Goal: Information Seeking & Learning: Check status

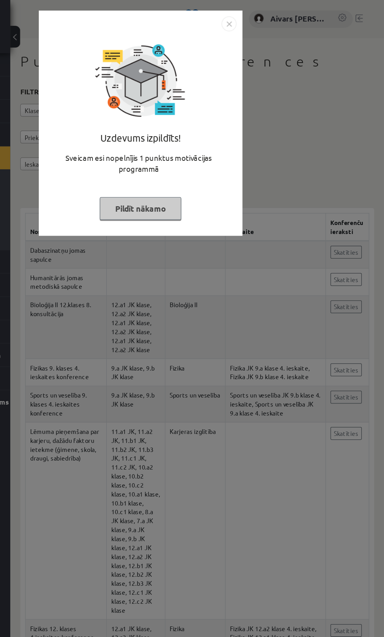
click at [184, 167] on button "Pildīt nākamo" at bounding box center [192, 164] width 64 height 18
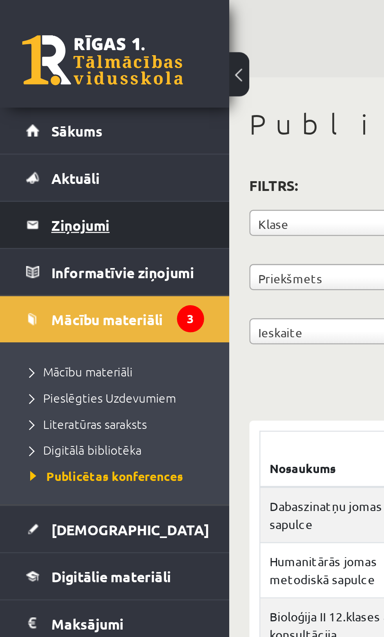
click at [23, 82] on legend "Ziņojumi 0" at bounding box center [49, 88] width 59 height 18
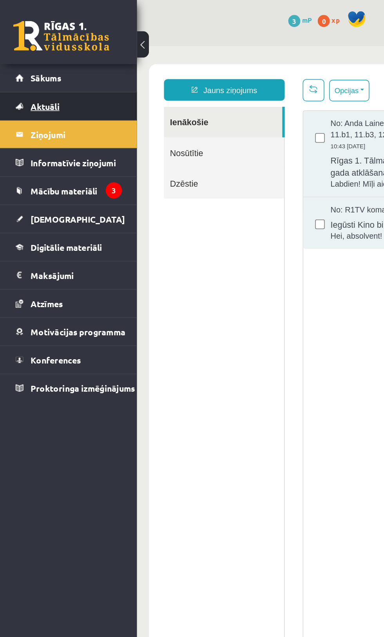
click at [27, 68] on span "Aktuāli" at bounding box center [29, 69] width 19 height 7
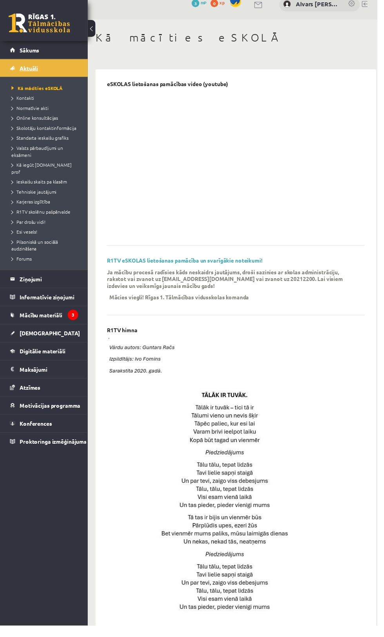
scroll to position [61, 0]
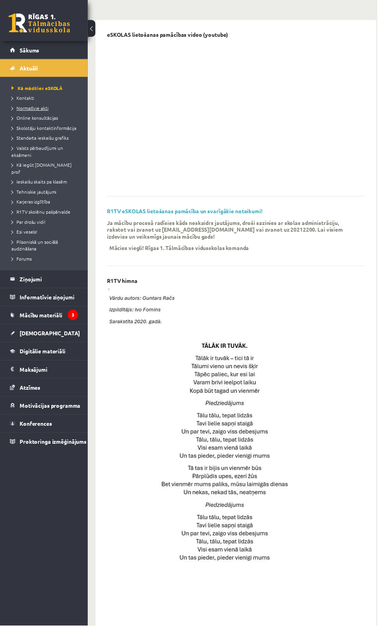
click at [21, 110] on span "Normatīvie akti" at bounding box center [31, 110] width 38 height 6
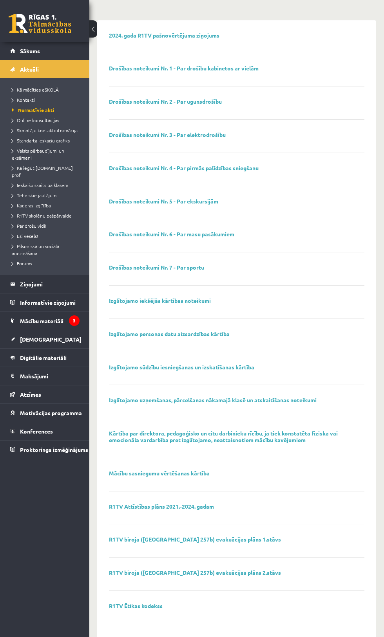
click at [27, 139] on span "Standarta ieskaišu grafiks" at bounding box center [41, 140] width 58 height 6
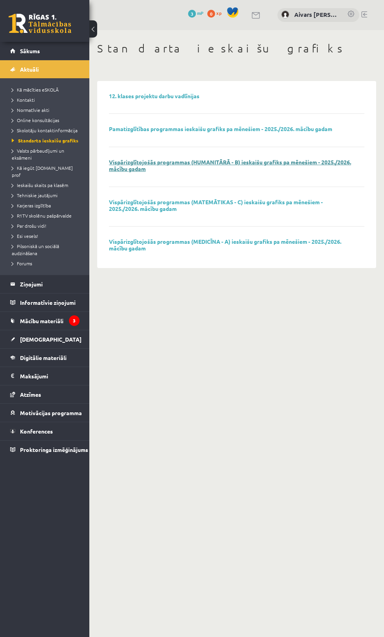
click at [127, 161] on link "Vispārizglītojošās programmas (HUMANITĀRĀ - B) ieskaišu grafiks pa mēnešiem - 2…" at bounding box center [230, 165] width 242 height 14
click at [187, 98] on link "12. klases projektu darbu vadlīnijas" at bounding box center [154, 95] width 90 height 7
click at [297, 130] on link "Pamatizglītības programmas ieskaišu grafiks pa mēnešiem - 2025./2026. mācību ga…" at bounding box center [220, 128] width 223 height 7
click at [45, 168] on span "Kā iegūt [DOMAIN_NAME] prof" at bounding box center [42, 171] width 61 height 13
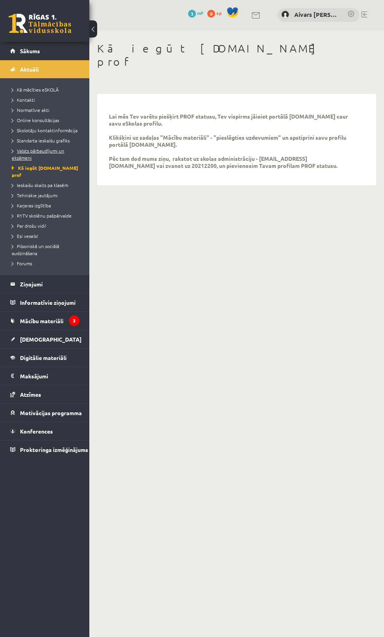
click at [47, 150] on span "Valsts pārbaudījumi un eksāmeni" at bounding box center [38, 154] width 52 height 13
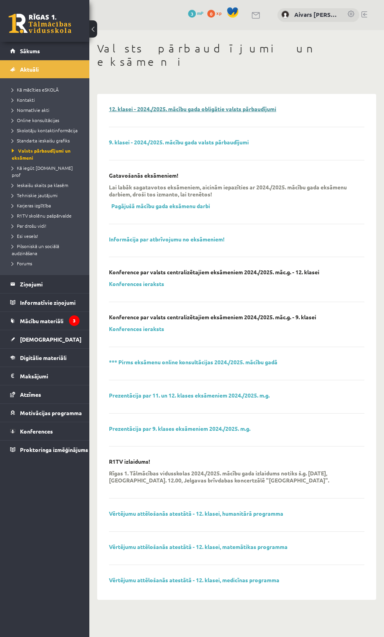
click at [268, 105] on link "12. klasei - 2024./2025. mācību gada obligātie valsts pārbaudījumi" at bounding box center [192, 108] width 167 height 7
click at [219, 269] on p "Konference par valsts centralizētajiem eksāmeniem 2024./2025. māc.g. - 12. klas…" at bounding box center [214, 272] width 210 height 7
click at [151, 280] on link "Konferences ieraksts" at bounding box center [136, 283] width 55 height 7
click at [243, 392] on link "Prezentācija par 11. un 12. klases eksāmeniem 2024./2025. m.g." at bounding box center [189, 395] width 160 height 7
click at [23, 168] on span "Kā iegūt [DOMAIN_NAME] prof" at bounding box center [42, 171] width 61 height 13
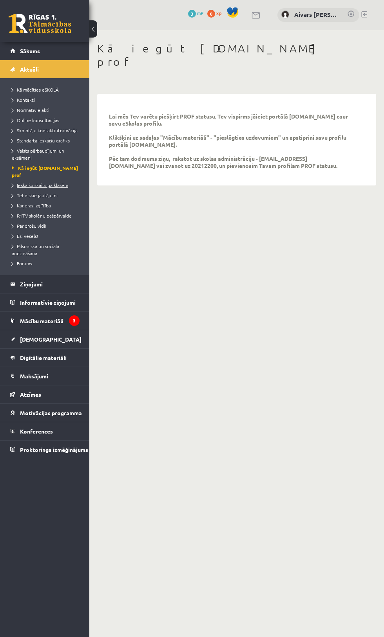
click at [22, 182] on span "Ieskaišu skaits pa klasēm" at bounding box center [40, 185] width 56 height 6
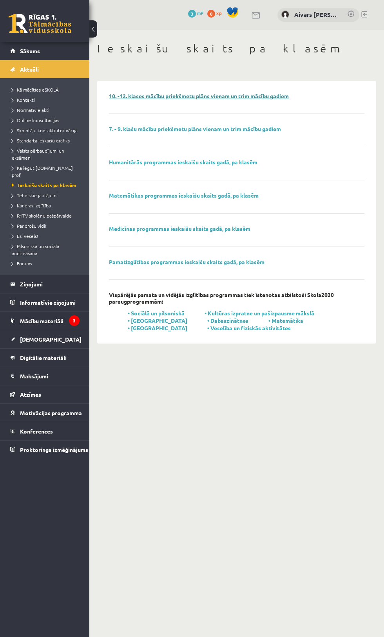
click at [119, 95] on link "10. -12. klases mācību priekšmetu plāns vienam un trim mācību gadiem" at bounding box center [199, 95] width 180 height 7
click at [134, 226] on link "Medicīnas programmas ieskaišu skaits gadā, pa klasēm" at bounding box center [179, 228] width 141 height 7
click at [128, 162] on link "Humanitārās programmas ieskaišu skaits gadā, pa klasēm" at bounding box center [183, 161] width 148 height 7
click at [26, 192] on span "Tehniskie jautājumi" at bounding box center [35, 195] width 46 height 6
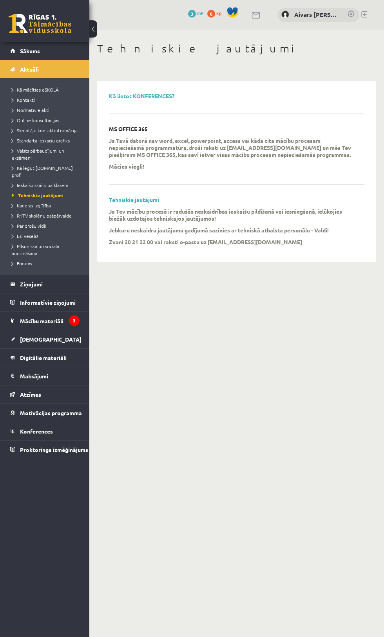
click at [43, 202] on span "Karjeras izglītība" at bounding box center [31, 205] width 39 height 6
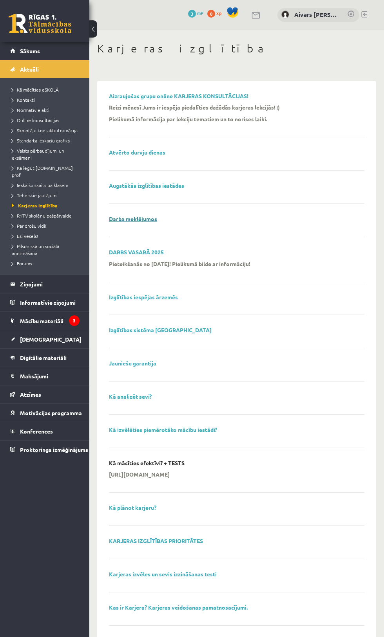
click at [151, 219] on link "Darba meklējumos" at bounding box center [133, 218] width 48 height 7
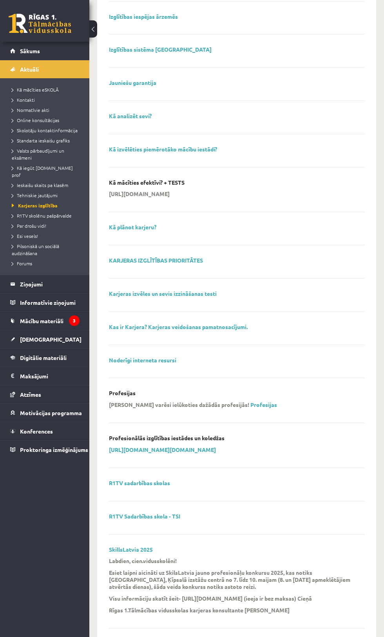
scroll to position [279, 0]
click at [68, 213] on span "R1TV skolēnu pašpārvalde" at bounding box center [42, 216] width 60 height 6
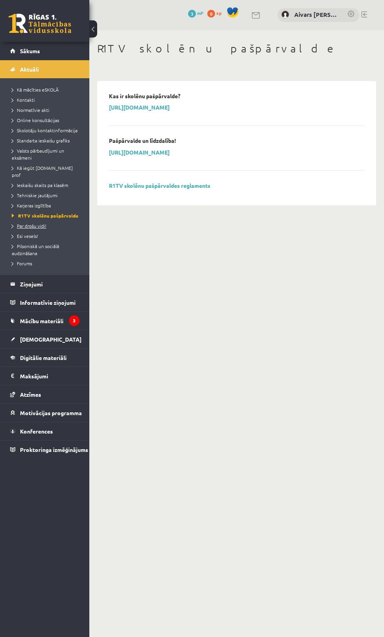
click at [43, 222] on link "Par drošu vidi!" at bounding box center [47, 225] width 70 height 7
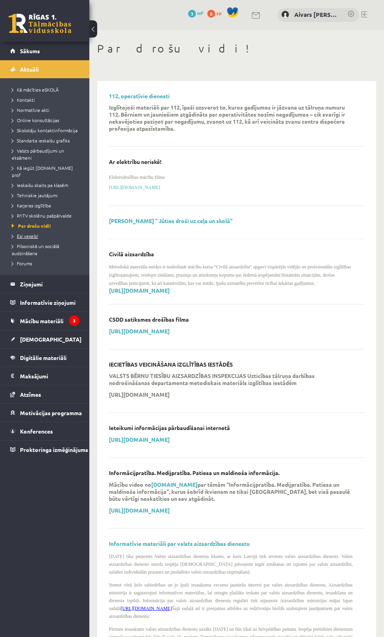
click at [41, 232] on link "Esi vesels!" at bounding box center [47, 235] width 70 height 7
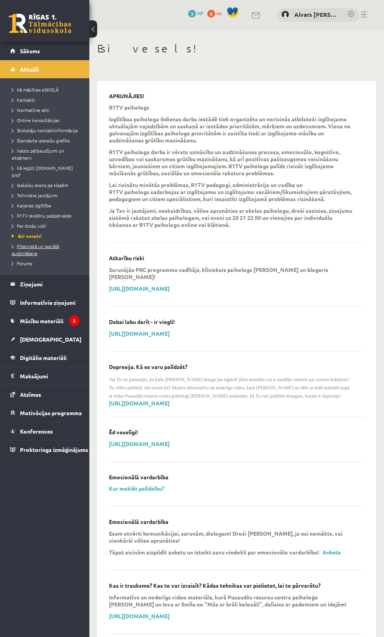
click at [53, 246] on link "Pilsoniskā un sociālā audzināšana" at bounding box center [47, 250] width 70 height 14
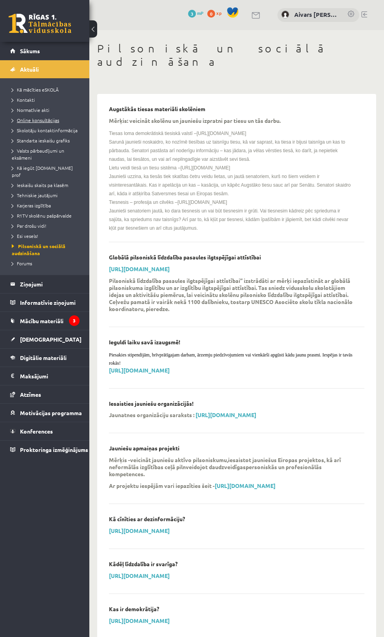
click at [48, 117] on link "Online konsultācijas" at bounding box center [47, 120] width 70 height 7
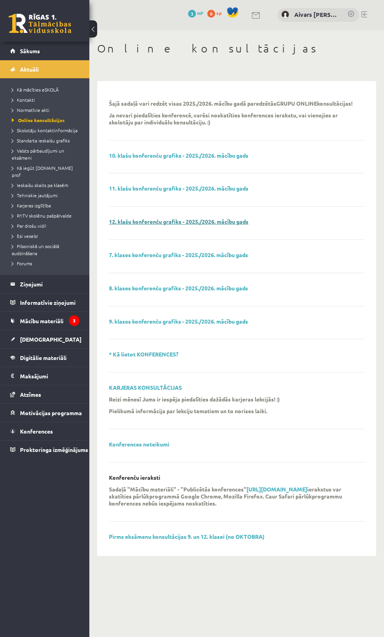
click at [216, 225] on link "12. klašu konferenču grafiks - 2025./2026. mācību gads" at bounding box center [178, 221] width 139 height 7
click at [166, 358] on link "* Kā lietot KONFERENCES?" at bounding box center [143, 354] width 69 height 7
click at [74, 130] on span "Skolotāju kontaktinformācija" at bounding box center [45, 130] width 66 height 6
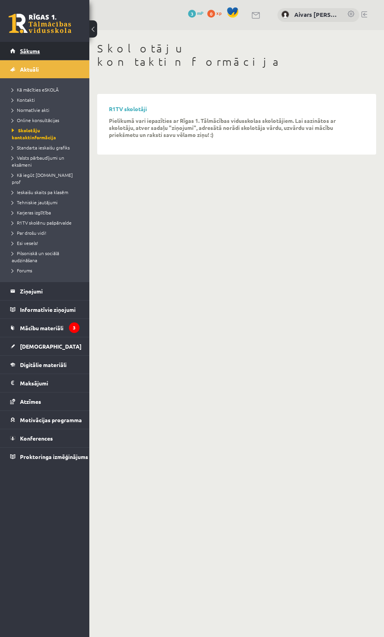
click at [58, 55] on link "Sākums" at bounding box center [44, 51] width 69 height 18
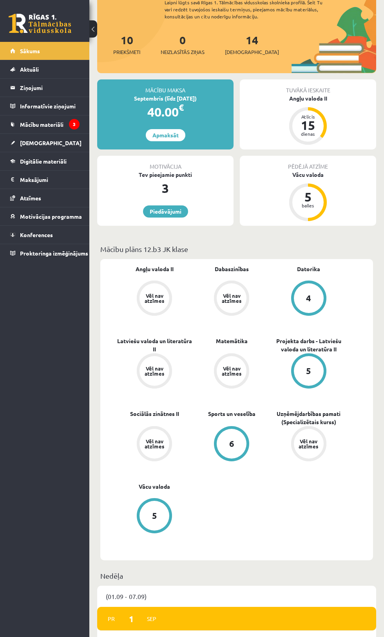
scroll to position [139, 0]
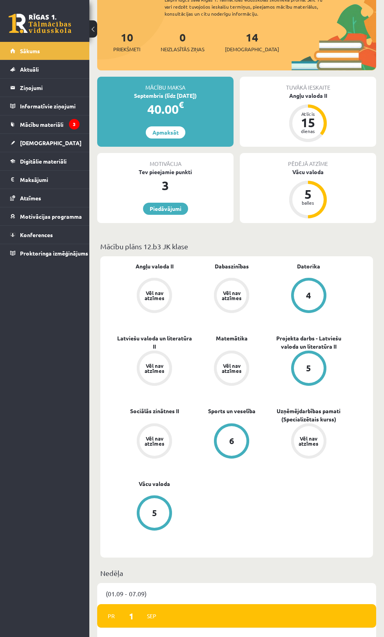
click at [311, 440] on link "Vēl nav atzīmes" at bounding box center [308, 441] width 77 height 37
click at [310, 434] on div "Vēl nav atzīmes" at bounding box center [309, 441] width 30 height 30
click at [324, 407] on link "Uzņēmējdarbības pamati (Specializētais kurss)" at bounding box center [308, 415] width 77 height 16
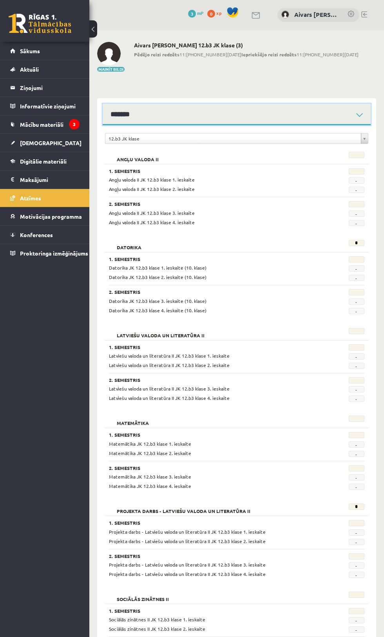
click at [349, 104] on select "**********" at bounding box center [237, 115] width 268 height 22
click at [103, 104] on select "**********" at bounding box center [237, 115] width 268 height 22
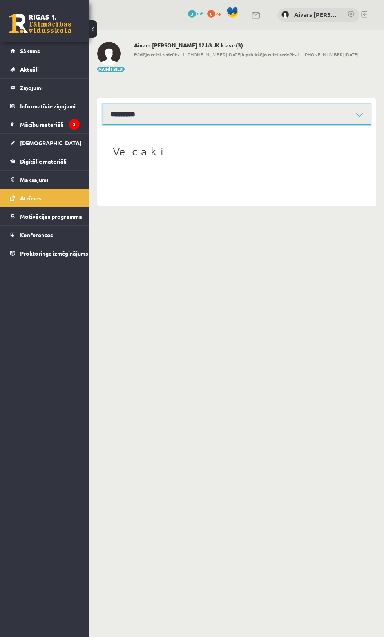
click at [337, 105] on select "**********" at bounding box center [237, 115] width 268 height 22
click at [103, 104] on select "**********" at bounding box center [237, 115] width 268 height 22
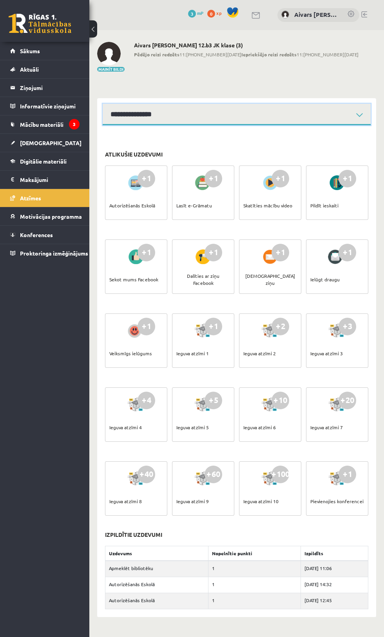
click at [341, 107] on select "**********" at bounding box center [237, 115] width 268 height 22
select select "**********"
click at [103, 104] on select "**********" at bounding box center [237, 115] width 268 height 22
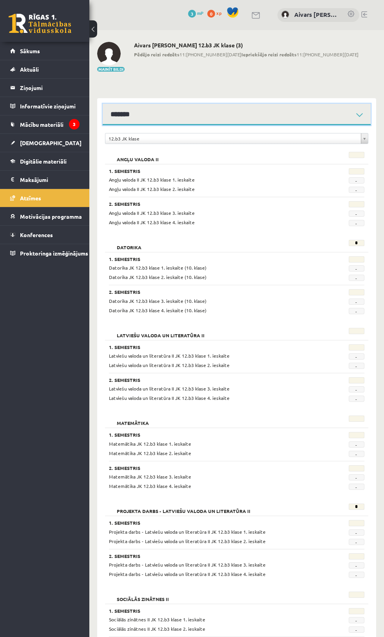
click at [194, 108] on select "**********" at bounding box center [237, 115] width 268 height 22
click at [41, 52] on link "Sākums" at bounding box center [44, 51] width 69 height 18
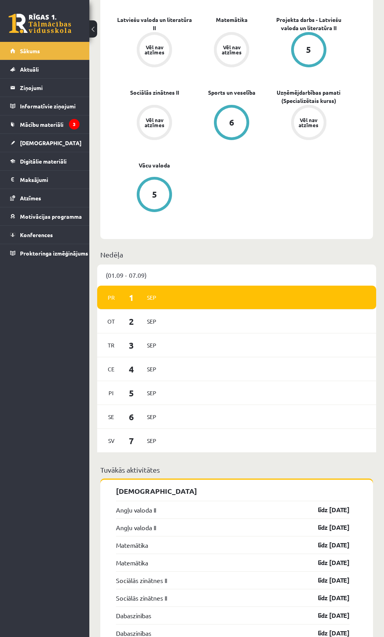
scroll to position [455, 0]
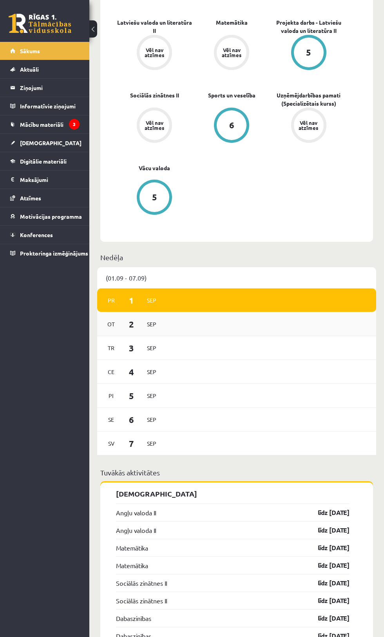
click at [192, 312] on div "Ot 2 Sep" at bounding box center [236, 324] width 279 height 24
click at [177, 336] on div "Tr 3 Sep" at bounding box center [236, 348] width 279 height 24
click at [175, 432] on div "Sv 7 Sep" at bounding box center [236, 444] width 279 height 24
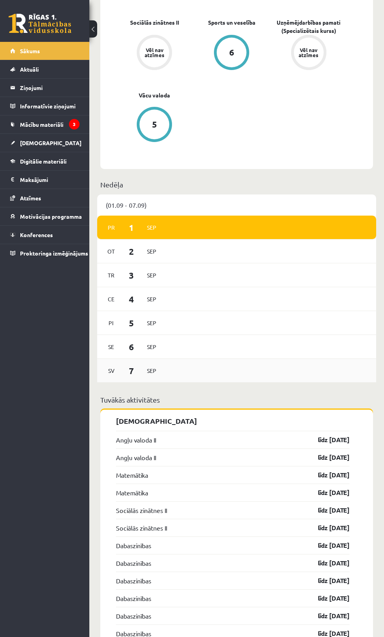
scroll to position [529, 0]
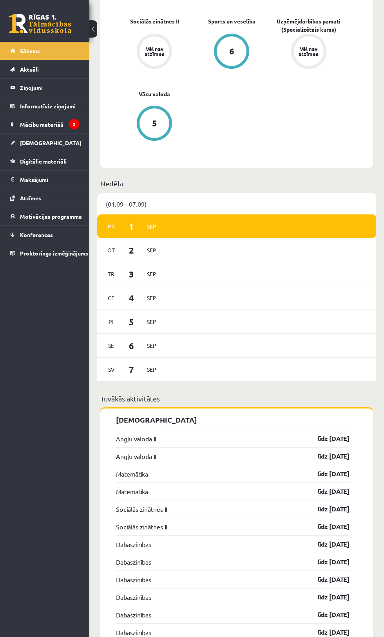
click at [189, 178] on div "Nedēļa" at bounding box center [236, 185] width 279 height 15
click at [180, 214] on div "Pr 1 Sep" at bounding box center [236, 226] width 279 height 24
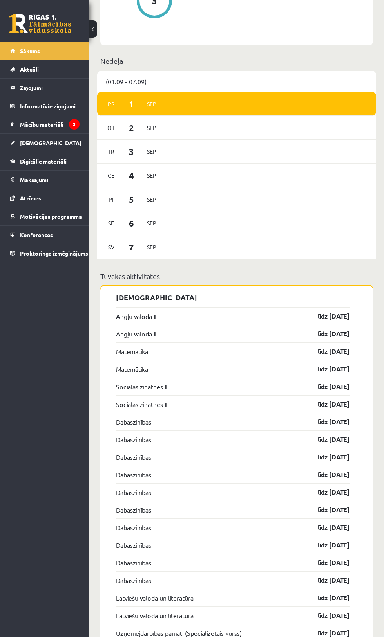
scroll to position [654, 0]
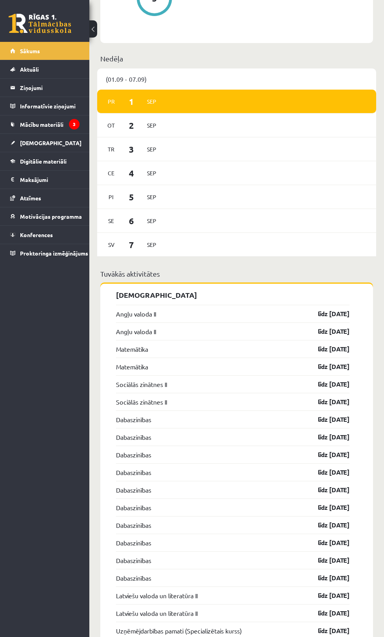
click at [360, 268] on div "Tuvākās aktivitātes" at bounding box center [236, 275] width 279 height 15
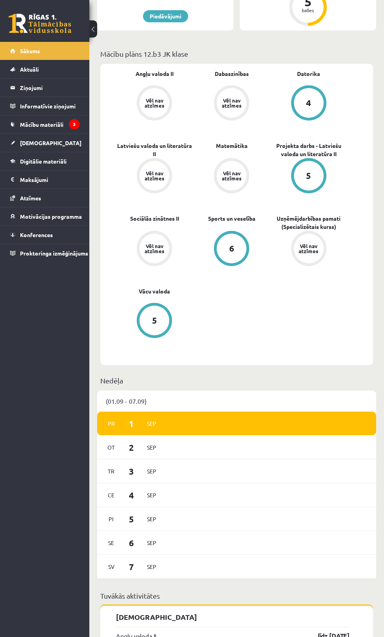
scroll to position [320, 0]
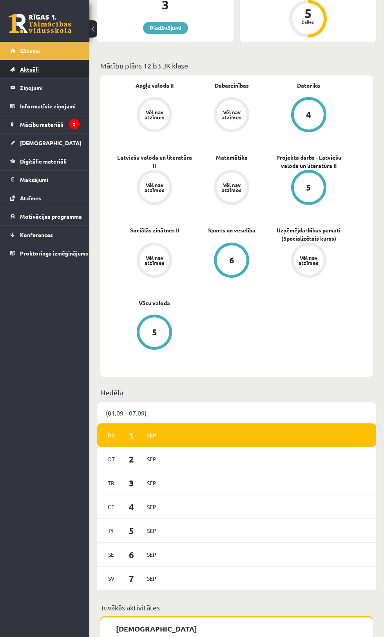
click at [43, 68] on link "Aktuāli" at bounding box center [44, 69] width 69 height 18
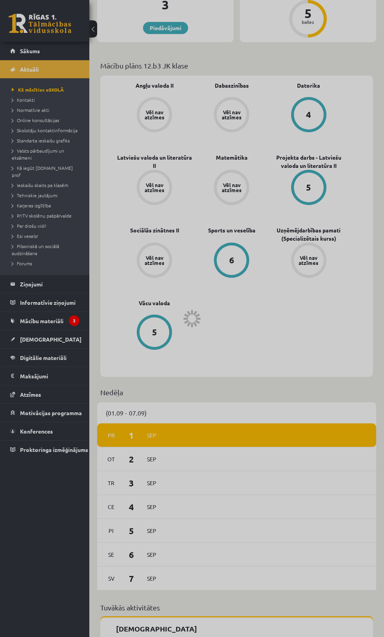
click at [60, 65] on div at bounding box center [192, 318] width 384 height 637
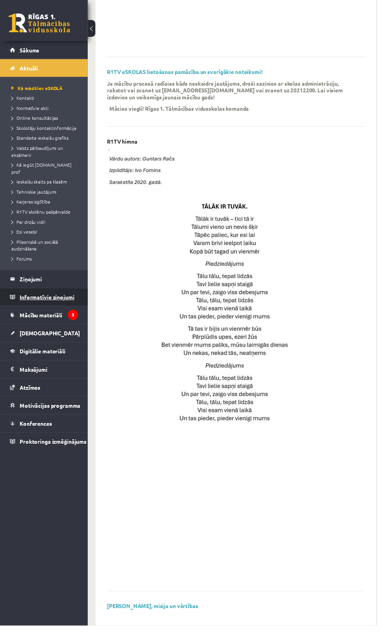
click at [72, 315] on icon "3" at bounding box center [74, 320] width 11 height 11
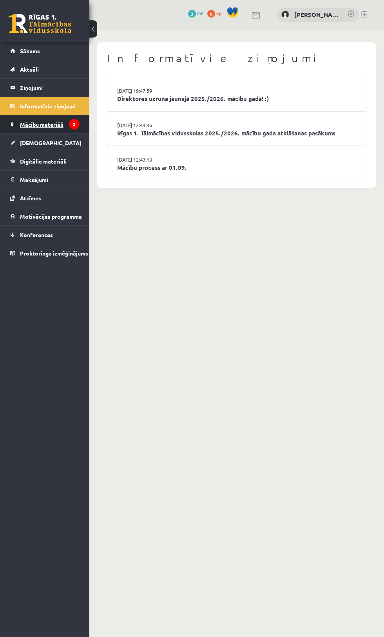
click at [63, 119] on link "Mācību materiāli" at bounding box center [44, 124] width 69 height 18
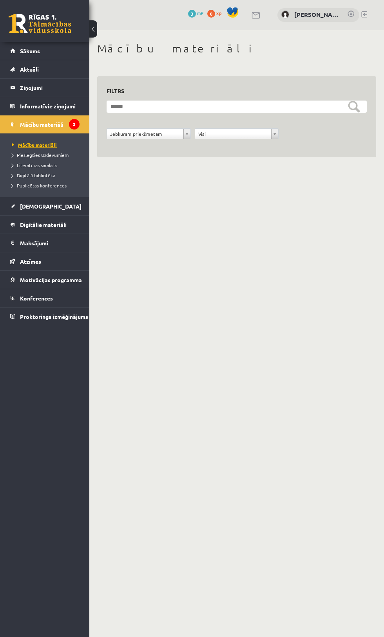
click at [53, 142] on span "Mācību materiāli" at bounding box center [34, 145] width 45 height 6
click at [62, 210] on link "[DEMOGRAPHIC_DATA]" at bounding box center [44, 206] width 69 height 18
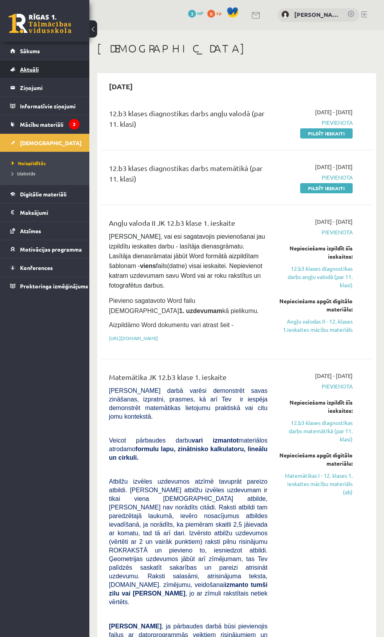
click at [51, 61] on link "Aktuāli" at bounding box center [44, 69] width 69 height 18
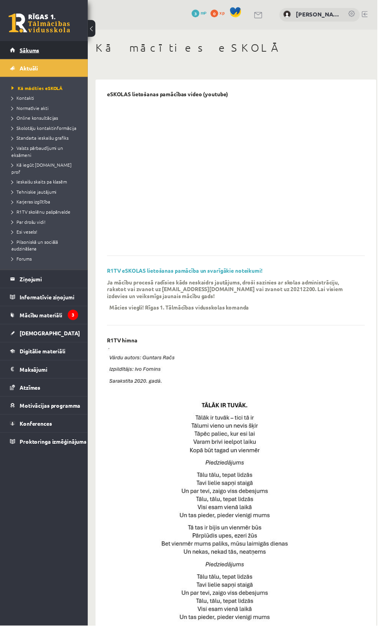
click at [42, 55] on link "Sākums" at bounding box center [44, 51] width 69 height 18
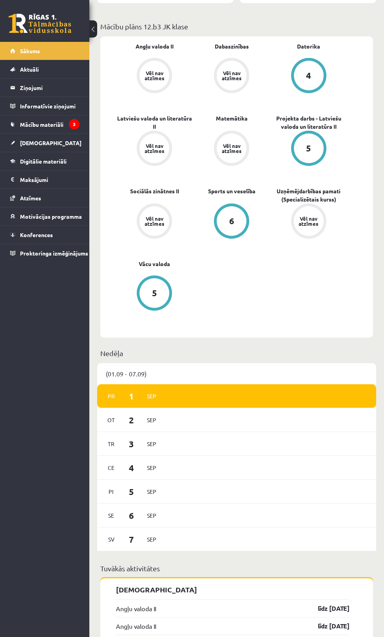
scroll to position [356, 0]
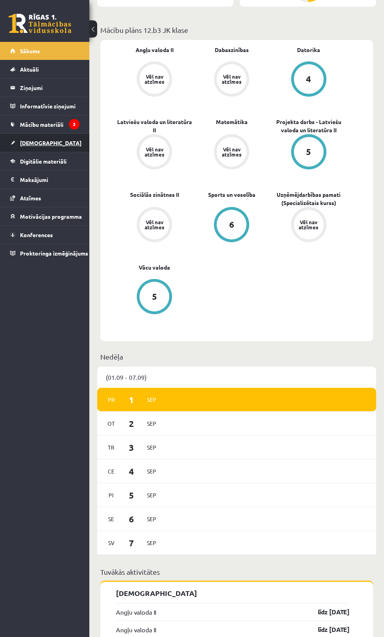
click at [46, 139] on link "[DEMOGRAPHIC_DATA]" at bounding box center [44, 143] width 69 height 18
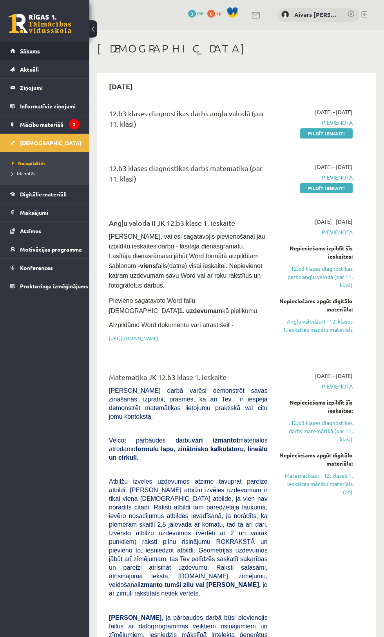
click at [48, 54] on link "Sākums" at bounding box center [44, 51] width 69 height 18
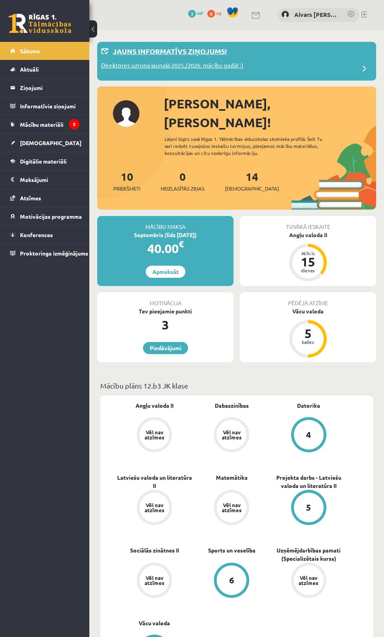
click at [328, 66] on div "Direktores uzruna jaunajā 2025./2026. mācību gadā! :)" at bounding box center [236, 69] width 271 height 16
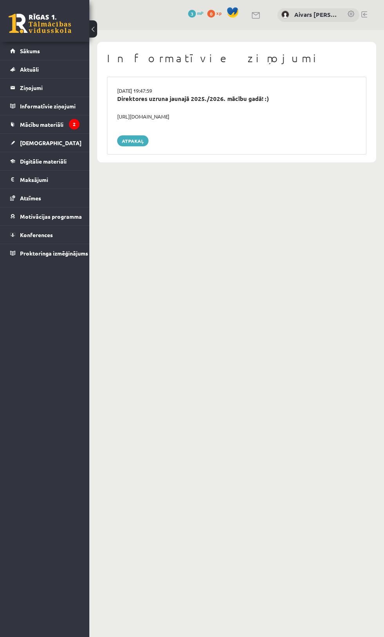
click at [183, 112] on div "Direktores uzruna jaunajā 2025./2026. mācību gadā! :)" at bounding box center [236, 103] width 250 height 18
click at [194, 115] on div "https://youtube.com/shorts/lM8RsWyzCn4" at bounding box center [236, 117] width 250 height 8
click at [199, 122] on div "29.08.2025 19:47:59 Direktores uzruna jaunajā 2025./2026. mācību gadā! :) https…" at bounding box center [236, 116] width 259 height 78
click at [189, 121] on div "29.08.2025 19:47:59 Direktores uzruna jaunajā 2025./2026. mācību gadā! :) https…" at bounding box center [236, 116] width 259 height 78
click at [58, 67] on link "Aktuāli" at bounding box center [44, 69] width 69 height 18
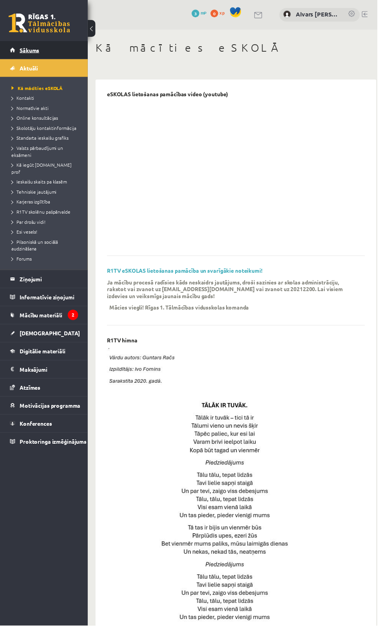
click at [66, 45] on link "Sākums" at bounding box center [44, 51] width 69 height 18
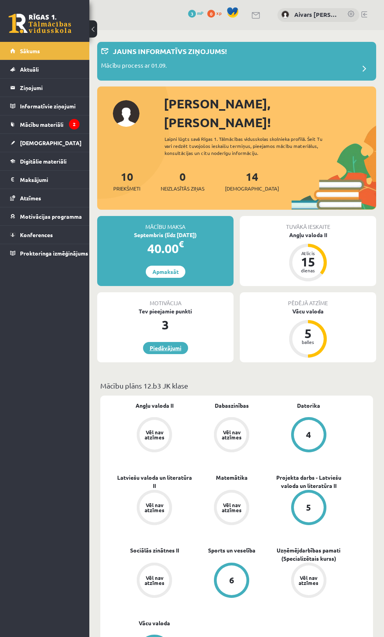
click at [163, 342] on link "Piedāvājumi" at bounding box center [165, 348] width 45 height 12
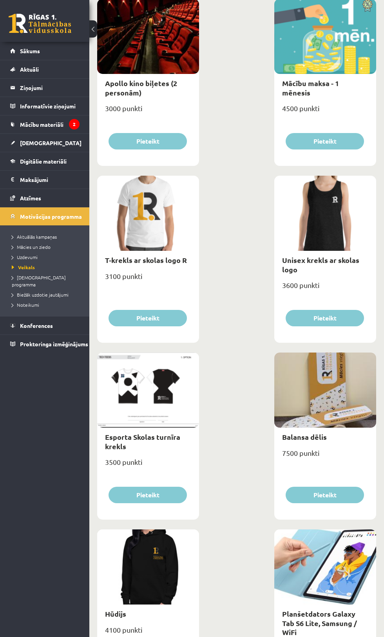
scroll to position [571, 0]
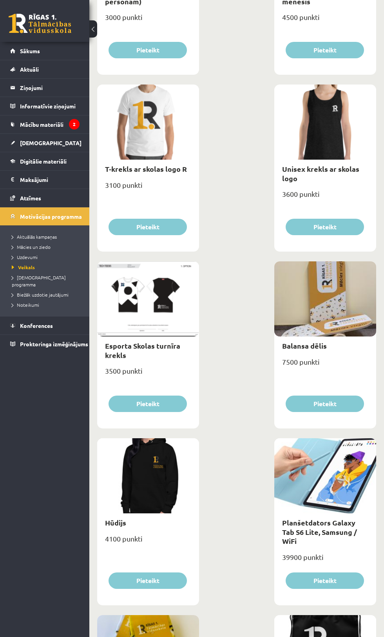
click at [151, 321] on div at bounding box center [148, 298] width 102 height 75
click at [159, 347] on link "Esporta Skolas turnīra krekls" at bounding box center [142, 350] width 75 height 18
type input "*"
select select "*"
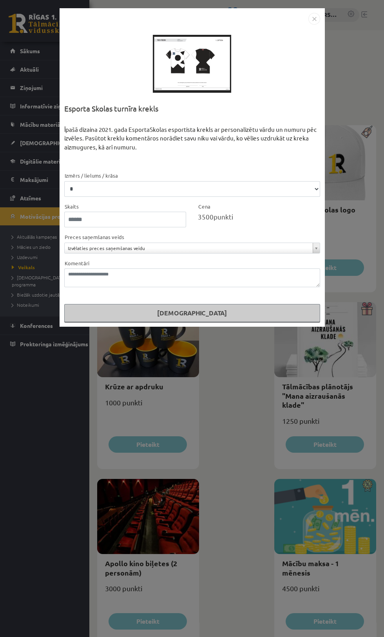
click at [244, 396] on div "**********" at bounding box center [192, 318] width 384 height 637
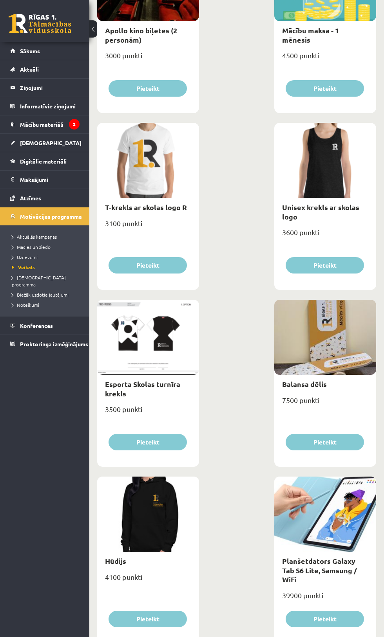
scroll to position [533, 0]
click at [313, 384] on link "Balansa dēlis" at bounding box center [304, 383] width 45 height 9
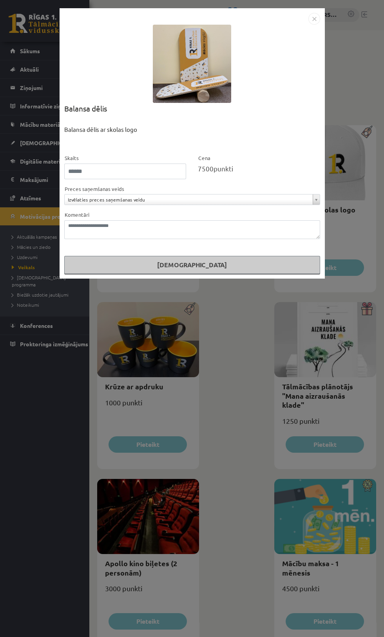
click at [251, 404] on div "**********" at bounding box center [192, 318] width 384 height 637
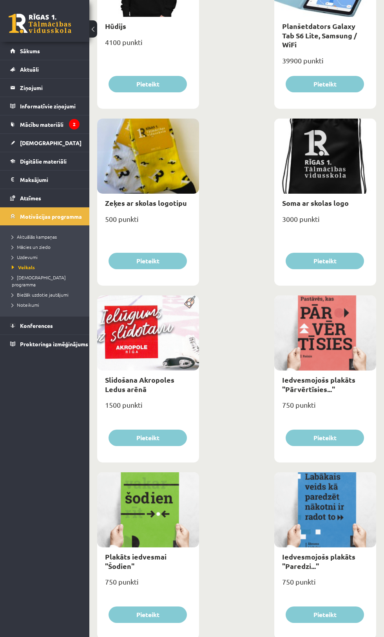
scroll to position [1070, 0]
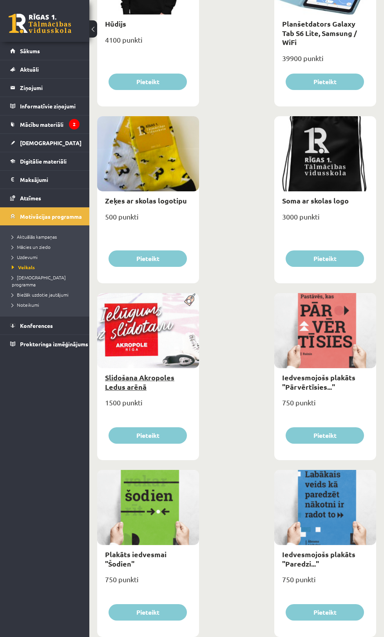
click at [145, 377] on link "Slidošana Akropoles Ledus arēnā" at bounding box center [139, 382] width 69 height 18
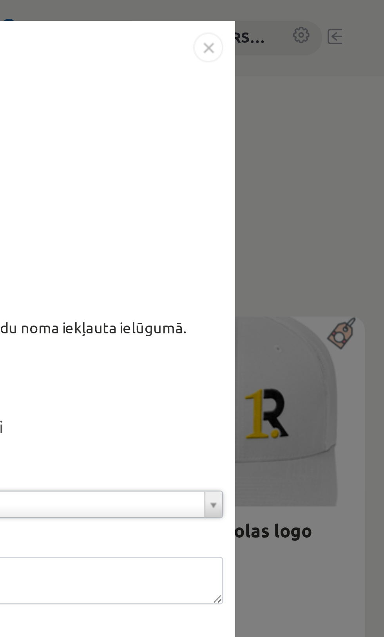
scroll to position [0, 0]
click at [318, 18] on img "Close" at bounding box center [314, 19] width 12 height 12
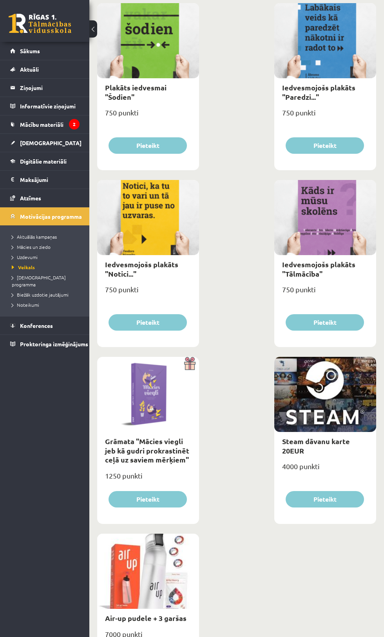
scroll to position [1567, 0]
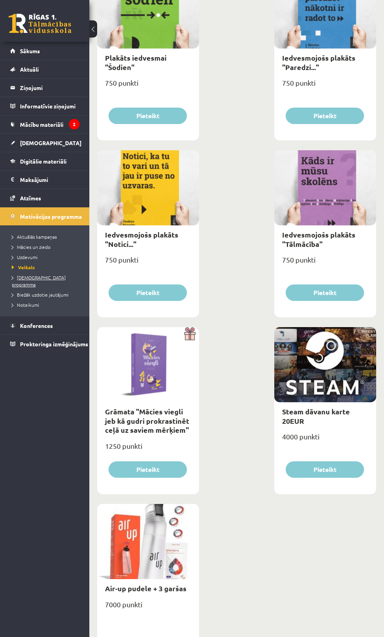
click at [61, 279] on span "[DEMOGRAPHIC_DATA] programma" at bounding box center [39, 280] width 54 height 13
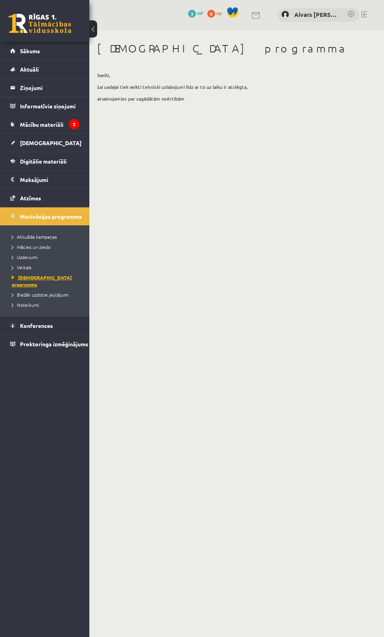
click at [65, 281] on link "[DEMOGRAPHIC_DATA] programma" at bounding box center [47, 281] width 70 height 14
click at [67, 292] on span "Biežāk uzdotie jautājumi" at bounding box center [40, 295] width 57 height 6
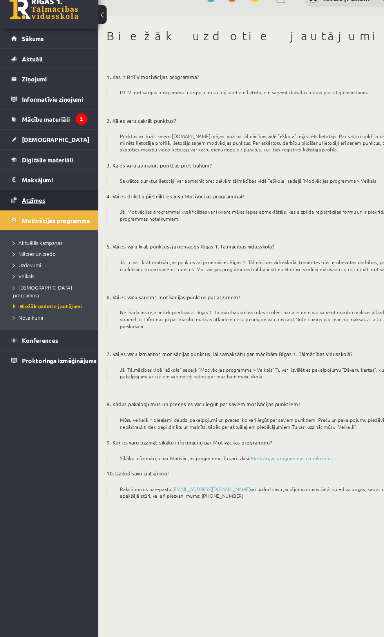
click at [52, 198] on link "Atzīmes" at bounding box center [44, 198] width 69 height 18
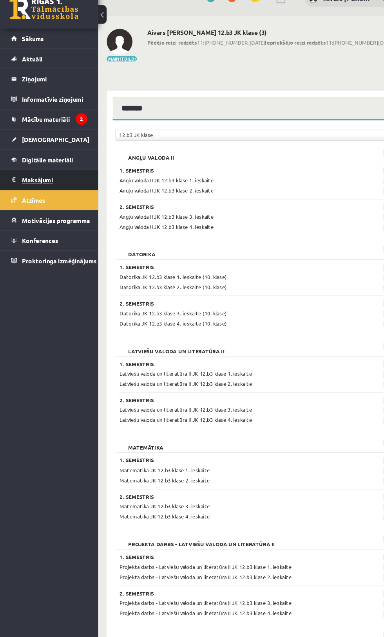
click at [46, 182] on legend "Maksājumi 0" at bounding box center [49, 180] width 59 height 18
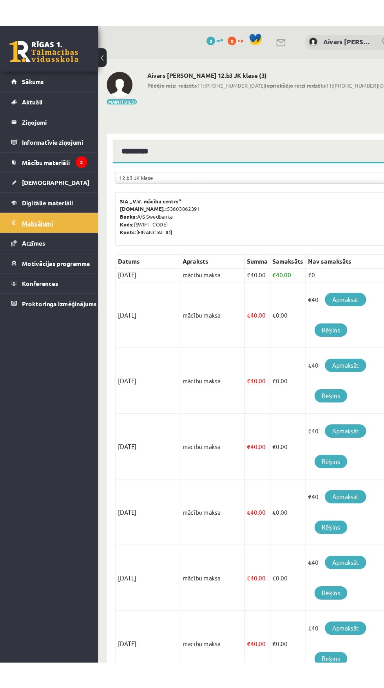
scroll to position [240, 0]
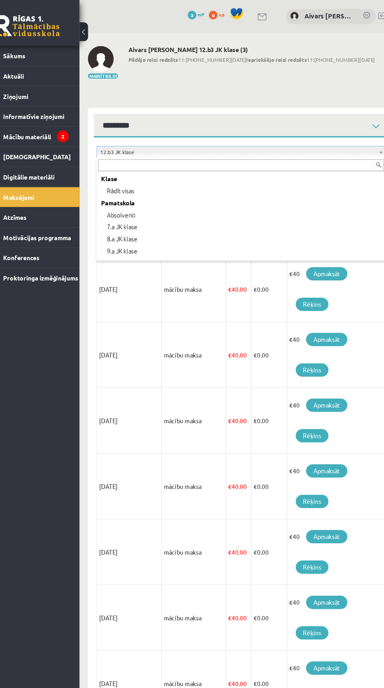
click at [251, 135] on body "0 Dāvanas 3 mP 0 xp Aivars Jānis Tebernieks Sākums Aktuāli Kā mācīties eSKOLĀ K…" at bounding box center [192, 344] width 384 height 688
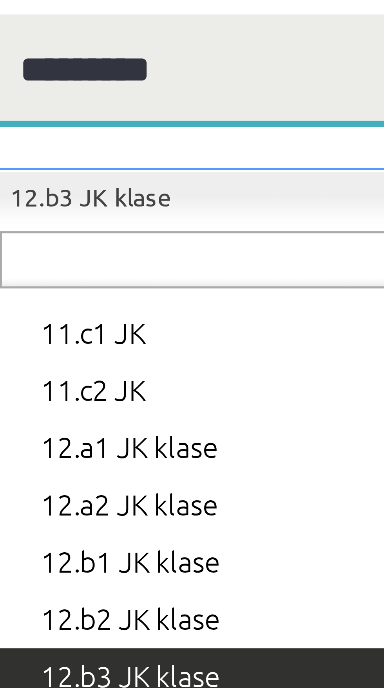
click at [156, 137] on body "0 Dāvanas 3 mP 0 xp Aivars Jānis Tebernieks Sākums Aktuāli Kā mācīties eSKOLĀ K…" at bounding box center [192, 344] width 384 height 688
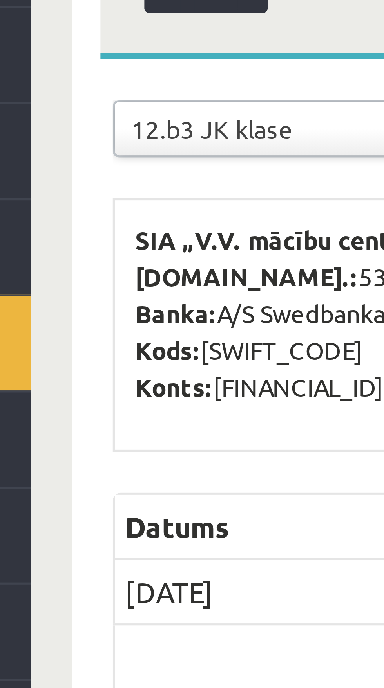
click at [127, 160] on b "SIA „V.V. mācību centrs”" at bounding box center [137, 160] width 56 height 6
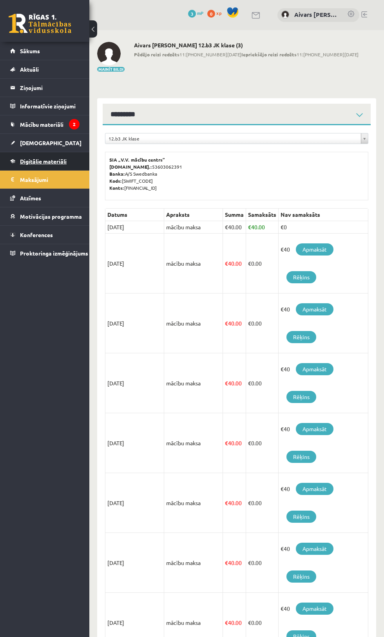
click at [67, 159] on span "Digitālie materiāli" at bounding box center [43, 161] width 47 height 7
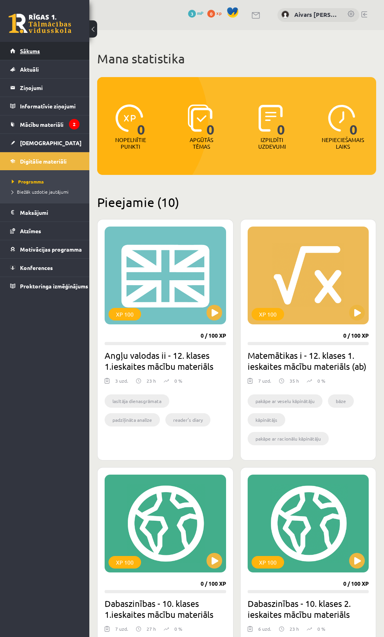
click at [43, 56] on link "Sākums" at bounding box center [44, 51] width 69 height 18
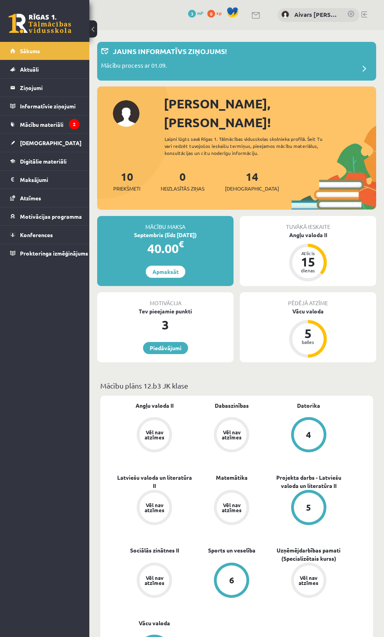
click at [217, 103] on div "[PERSON_NAME], [PERSON_NAME]!" at bounding box center [270, 113] width 212 height 38
click at [127, 108] on div "[PERSON_NAME], [PERSON_NAME]! Laipni lūgts savā Rīgas 1. Tālmācības vidusskolas…" at bounding box center [236, 152] width 279 height 116
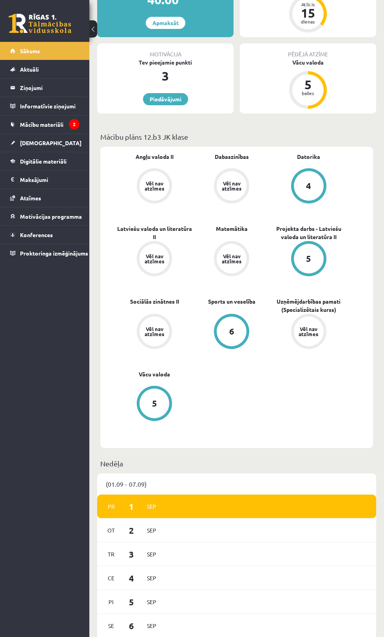
scroll to position [252, 0]
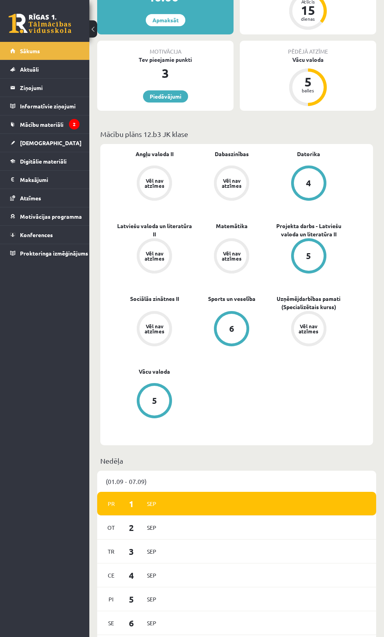
click at [227, 251] on div "Vēl nav atzīmes" at bounding box center [231, 256] width 22 height 10
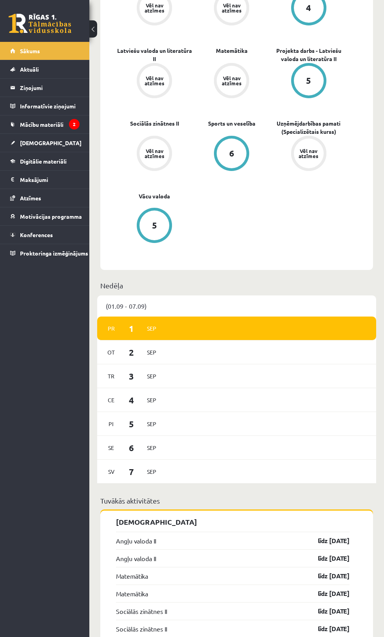
scroll to position [427, 0]
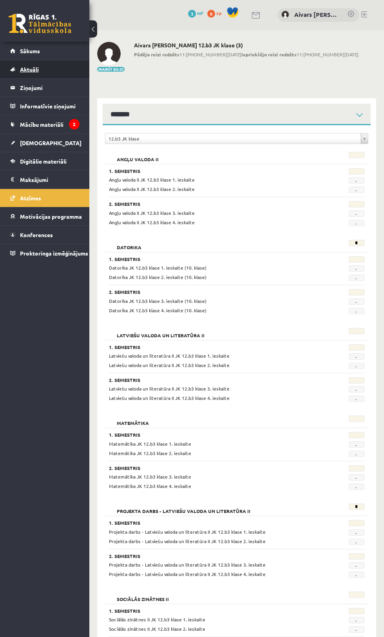
click at [51, 71] on link "Aktuāli" at bounding box center [44, 69] width 69 height 18
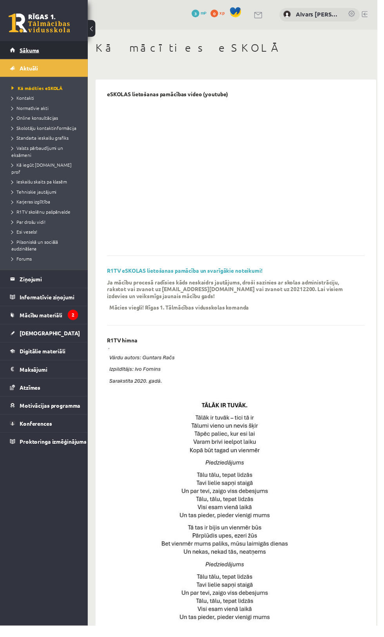
click at [47, 49] on link "Sākums" at bounding box center [44, 51] width 69 height 18
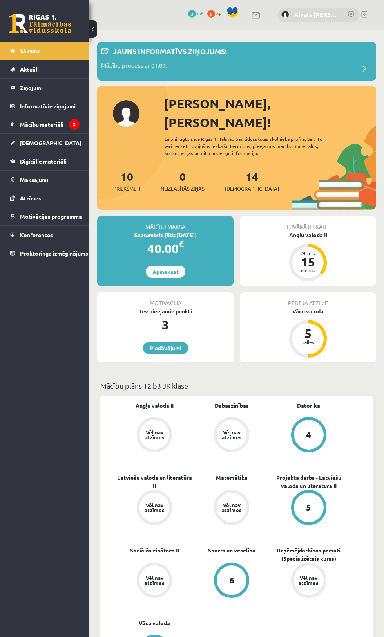
click at [324, 14] on link "Aivars [PERSON_NAME]" at bounding box center [316, 14] width 45 height 9
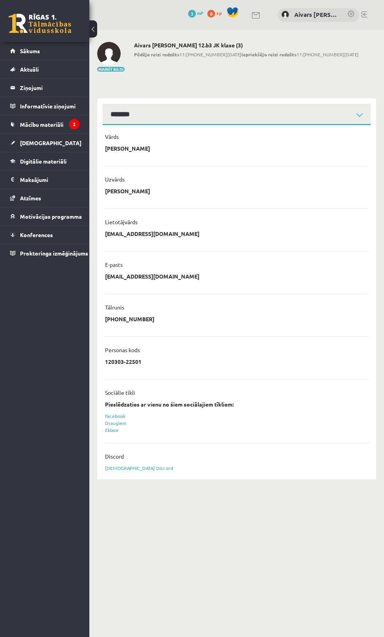
click at [226, 44] on h2 "Aivars Jānis Tebernieks 12.b3 JK klase (3)" at bounding box center [246, 45] width 224 height 7
click at [52, 44] on link "Sākums" at bounding box center [44, 51] width 69 height 18
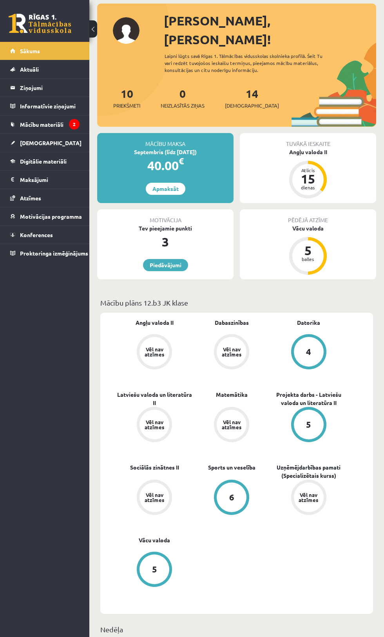
scroll to position [68, 0]
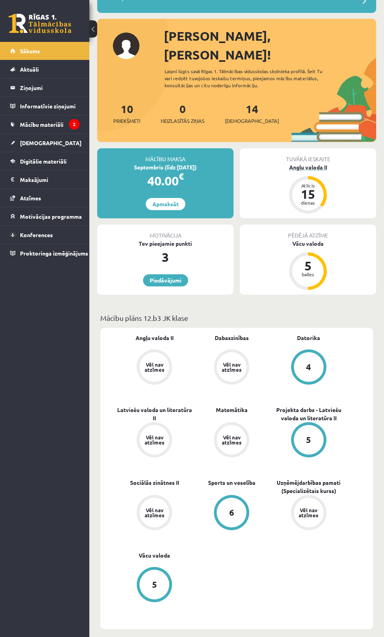
click at [312, 183] on div "Atlicis" at bounding box center [307, 185] width 23 height 5
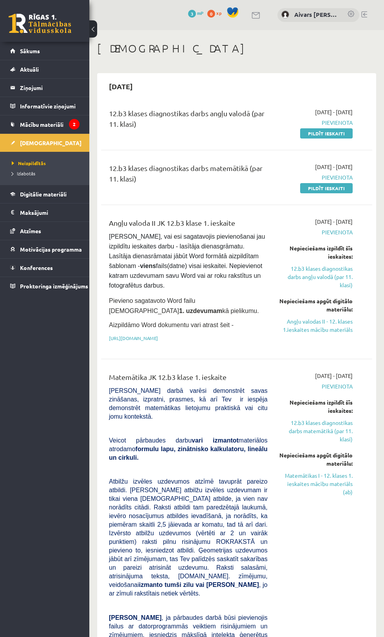
click at [185, 124] on div "12.b3 klases diagnostikas darbs angļu valodā (par 11. klasi)" at bounding box center [188, 120] width 158 height 25
click at [214, 110] on div "12.b3 klases diagnostikas darbs angļu valodā (par 11. klasi)" at bounding box center [188, 120] width 158 height 25
click at [158, 335] on link "[URL][DOMAIN_NAME]" at bounding box center [133, 338] width 49 height 6
